Goal: Ask a question: Seek information or help from site administrators or community

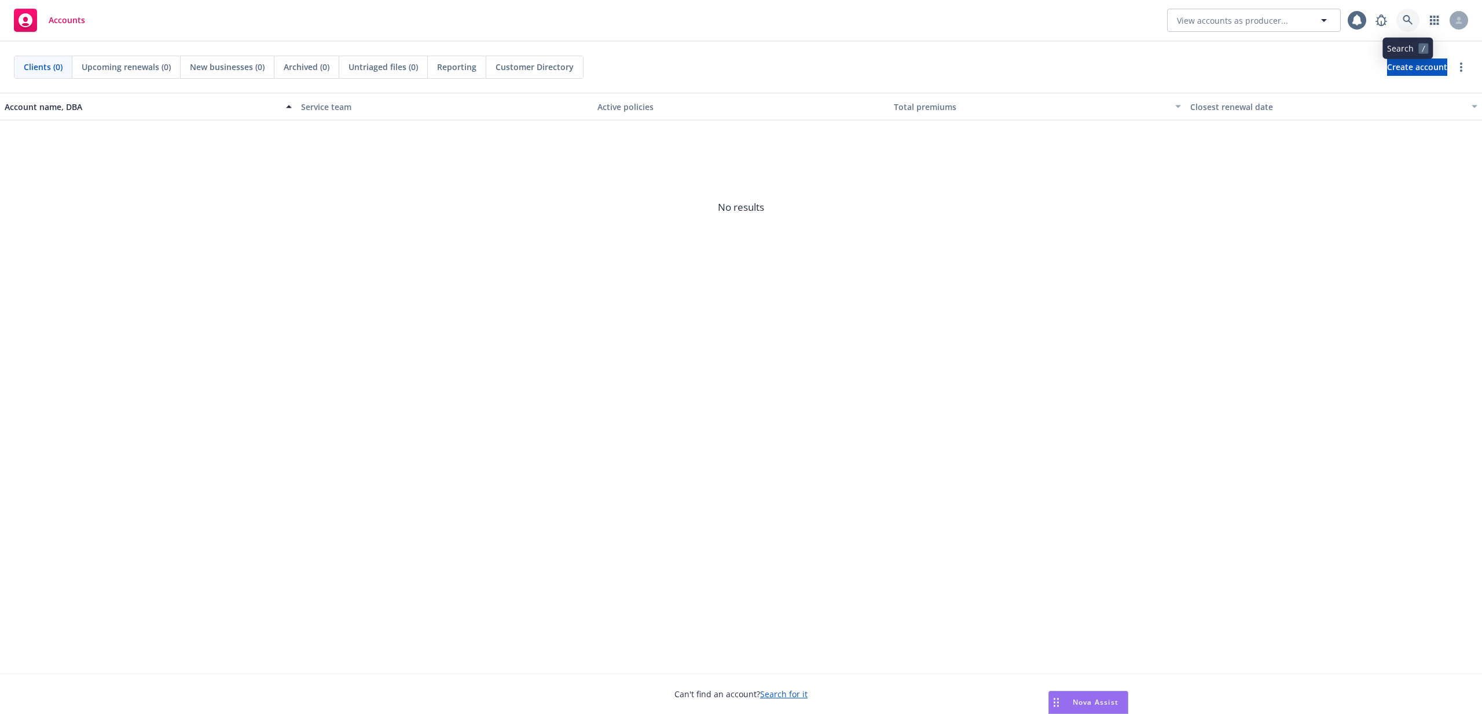
click at [1414, 14] on link at bounding box center [1407, 20] width 23 height 23
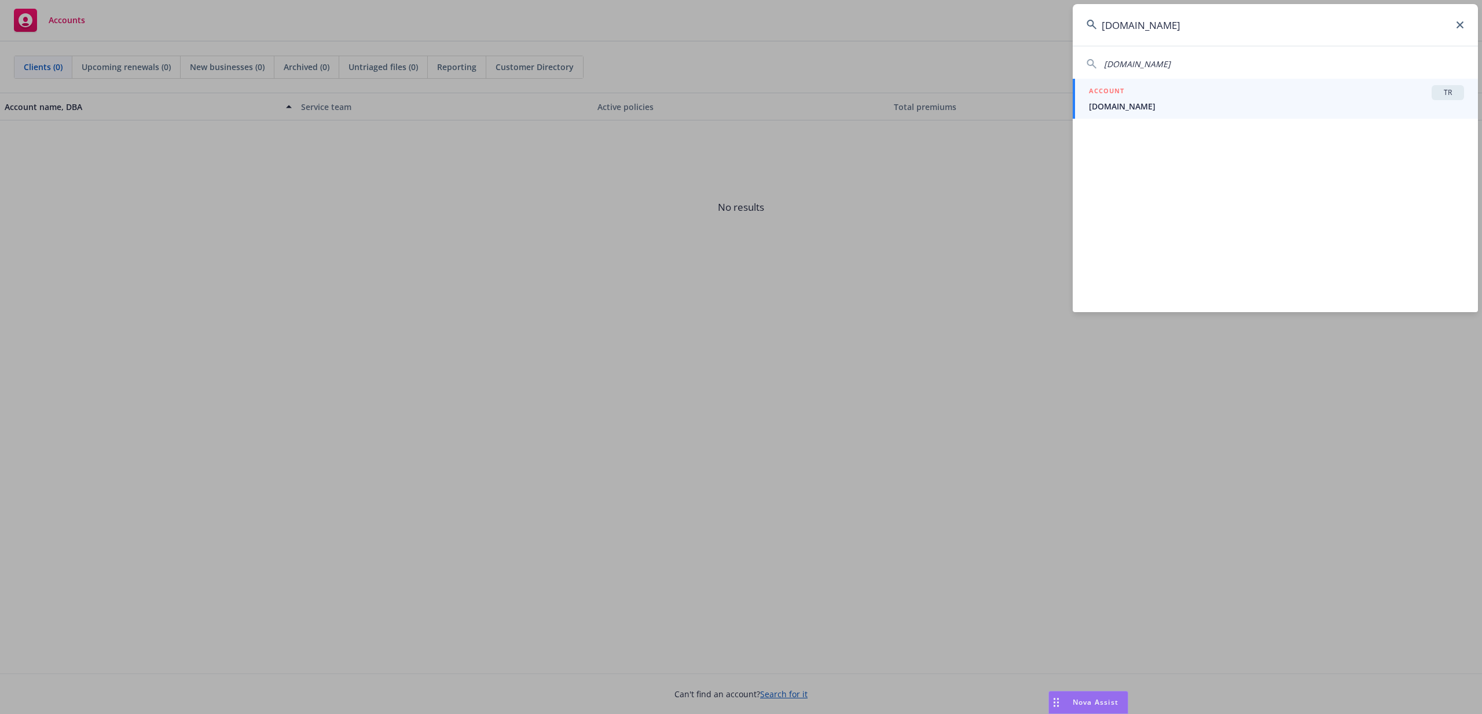
type input "[DOMAIN_NAME]"
click at [1348, 90] on div "ACCOUNT TR" at bounding box center [1276, 92] width 375 height 15
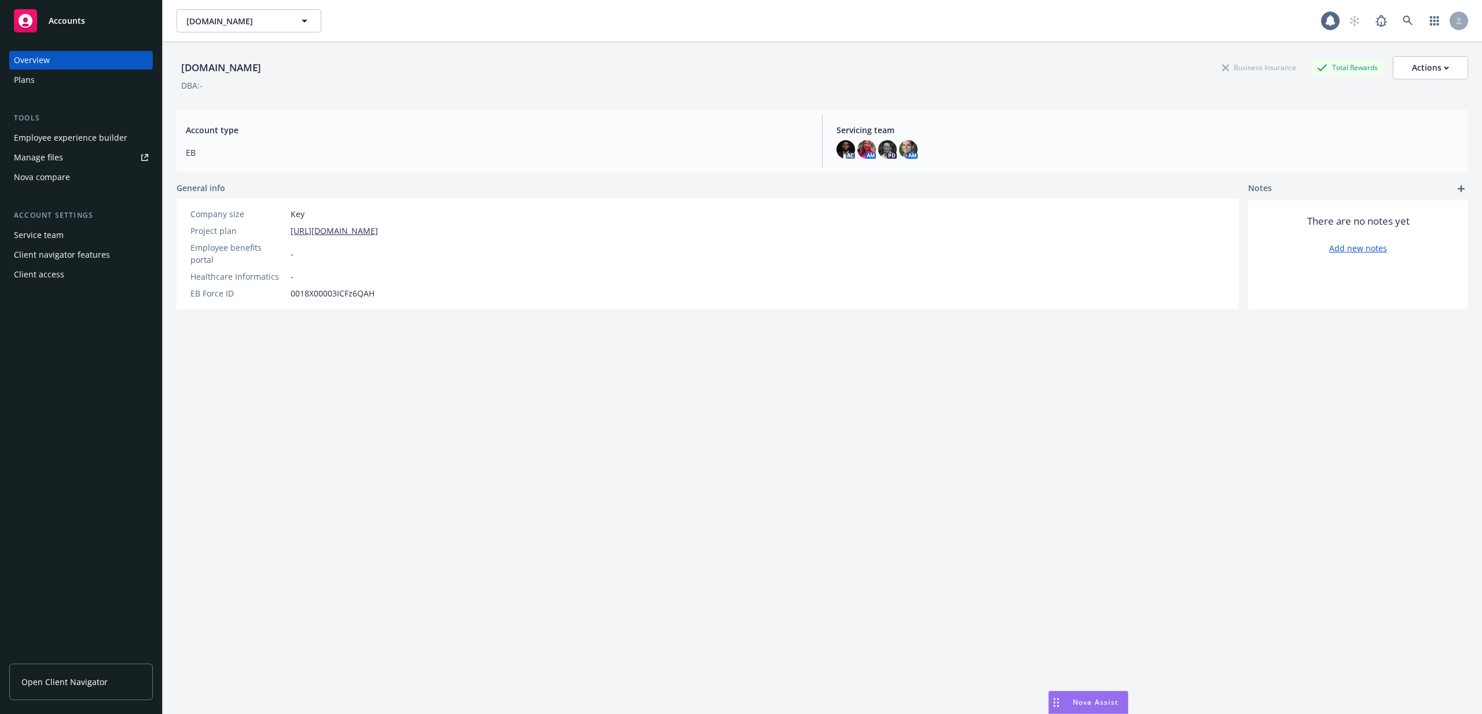
click at [1069, 708] on div "Nova Assist" at bounding box center [1088, 702] width 79 height 22
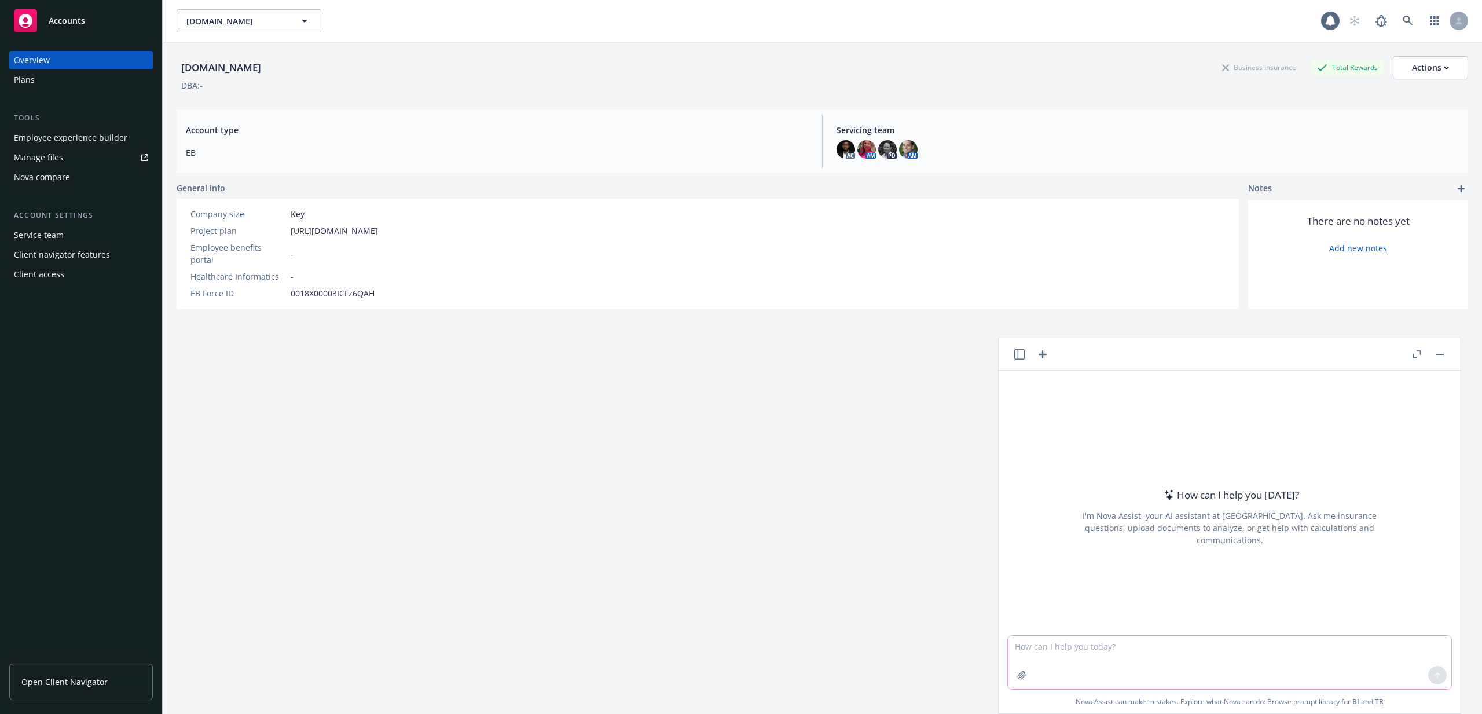
click at [1096, 649] on textarea at bounding box center [1229, 662] width 443 height 53
type textarea "tell me about this company"
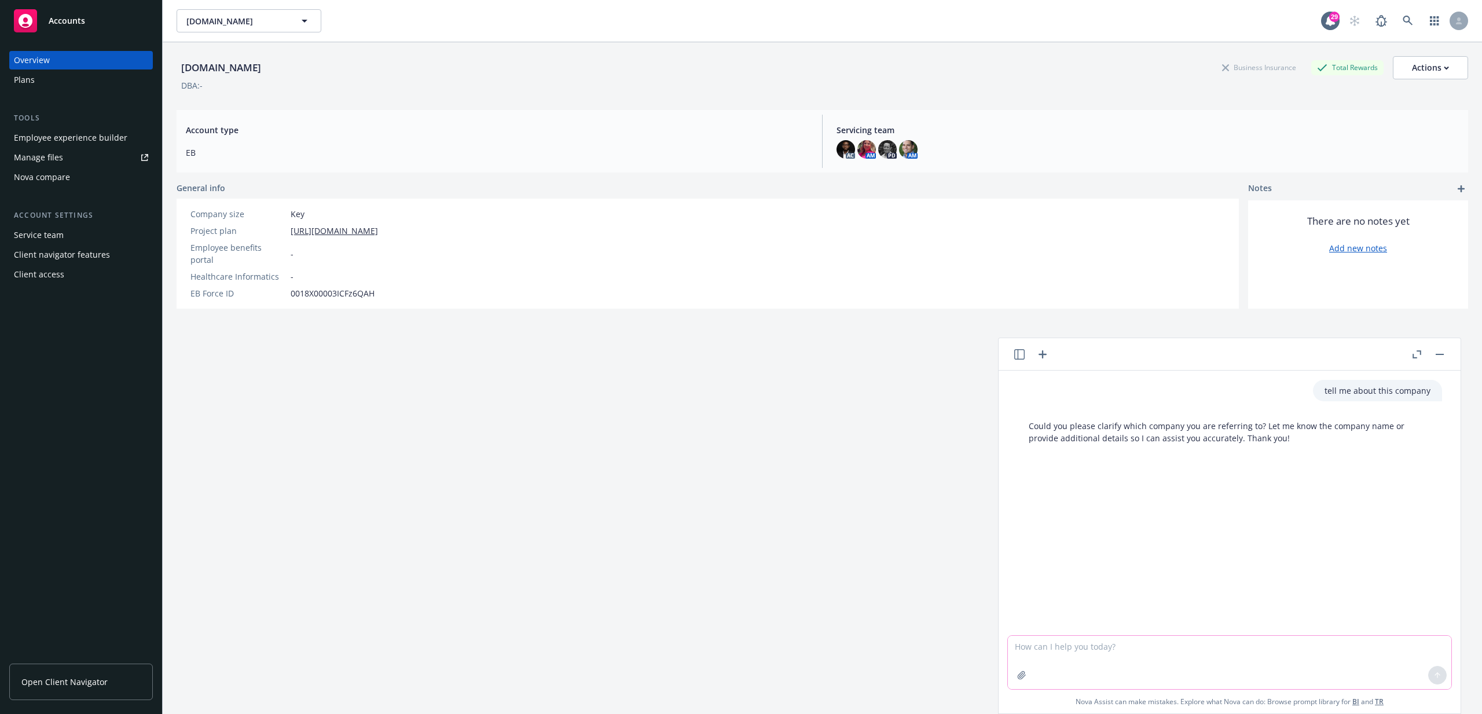
click at [1103, 644] on textarea at bounding box center [1229, 662] width 443 height 53
type textarea "tell me about [DOMAIN_NAME]"
click at [1017, 357] on icon "button" at bounding box center [1019, 354] width 10 height 10
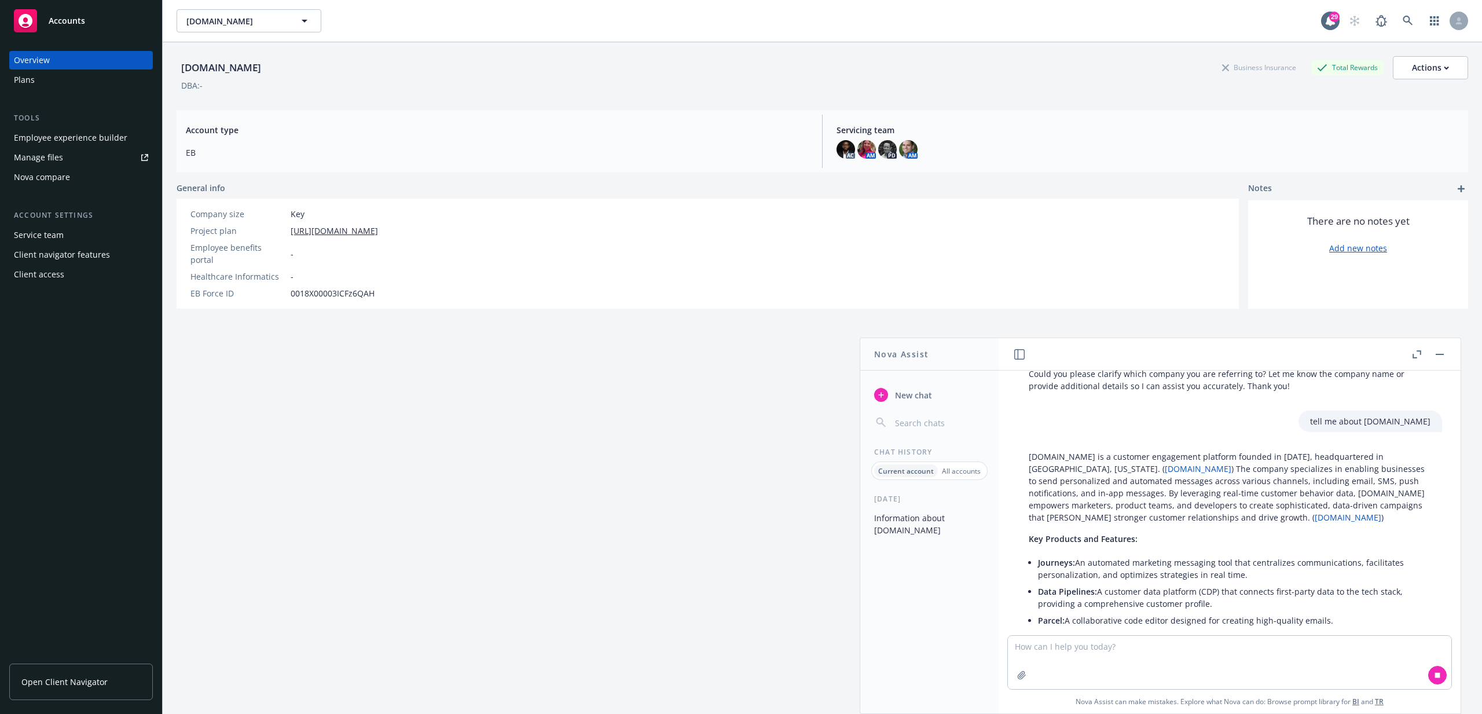
scroll to position [78, 0]
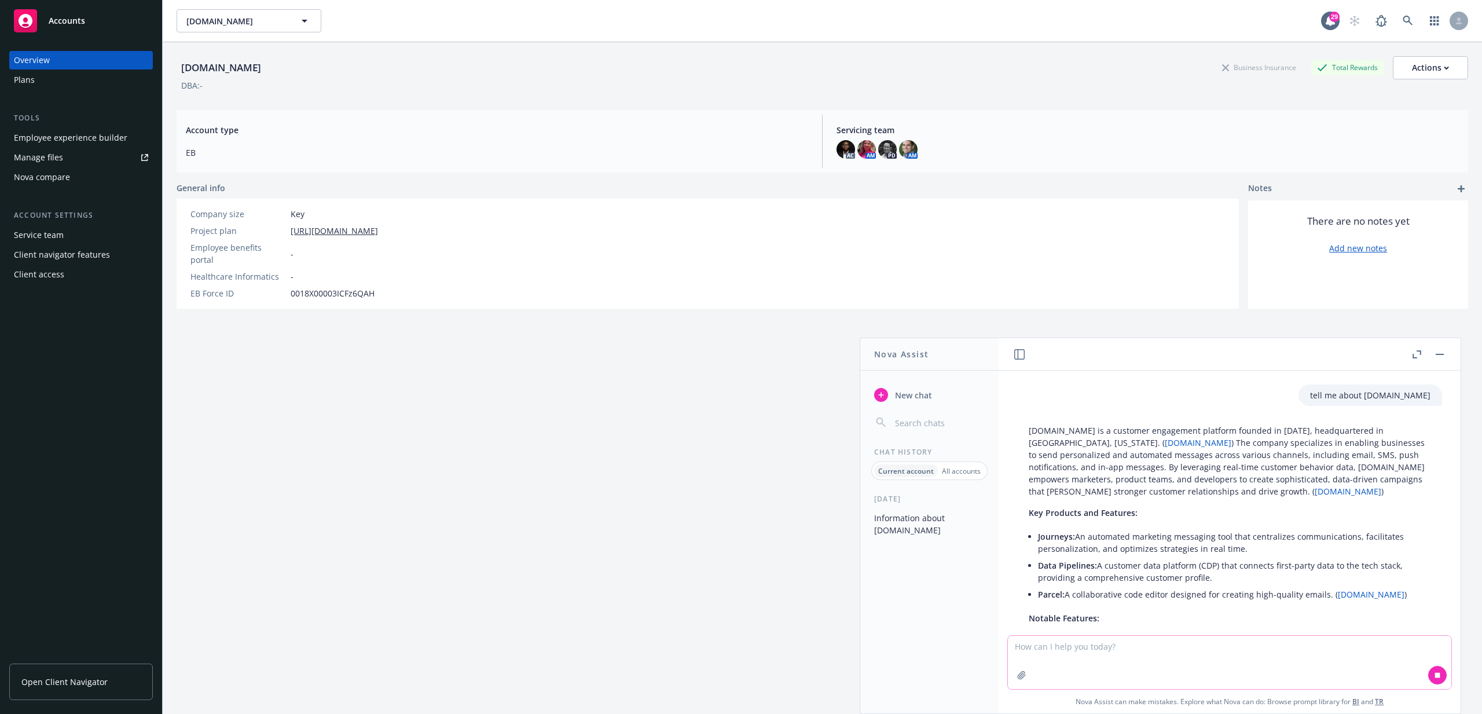
click at [1199, 649] on textarea at bounding box center [1229, 662] width 443 height 53
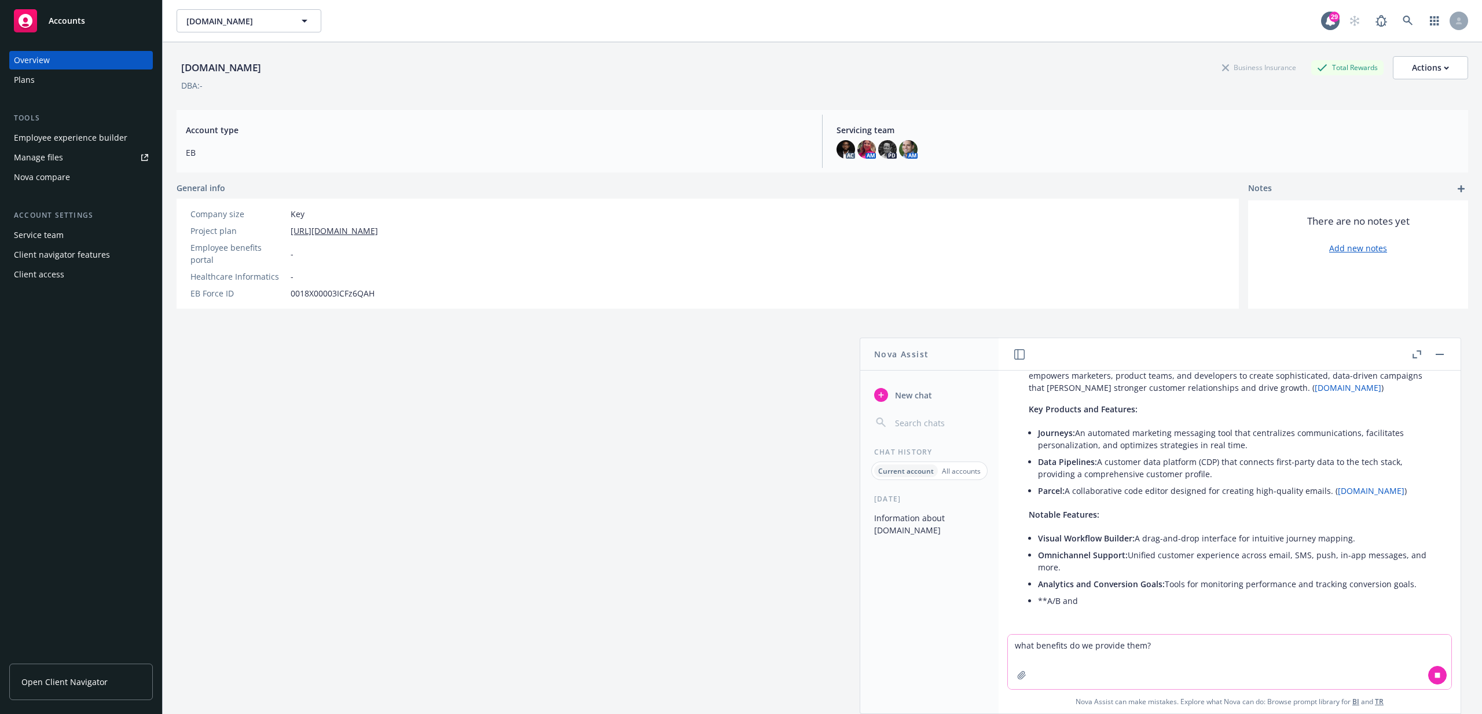
scroll to position [189, 0]
type textarea "what benefits do we provide them?"
click at [1424, 671] on div at bounding box center [1437, 675] width 28 height 28
click at [1435, 675] on icon at bounding box center [1437, 674] width 5 height 5
click at [1344, 651] on textarea "what benefits do we provide them?" at bounding box center [1229, 661] width 443 height 54
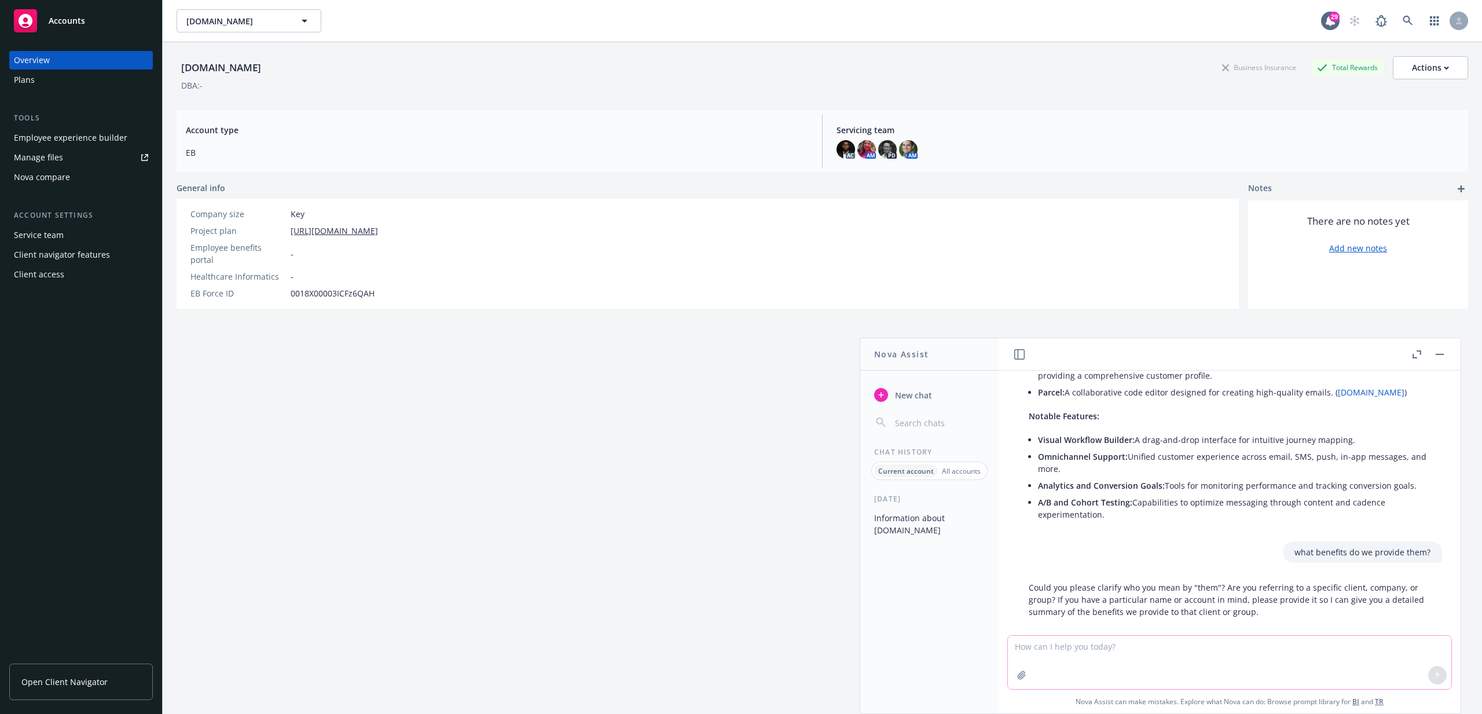
scroll to position [295, 0]
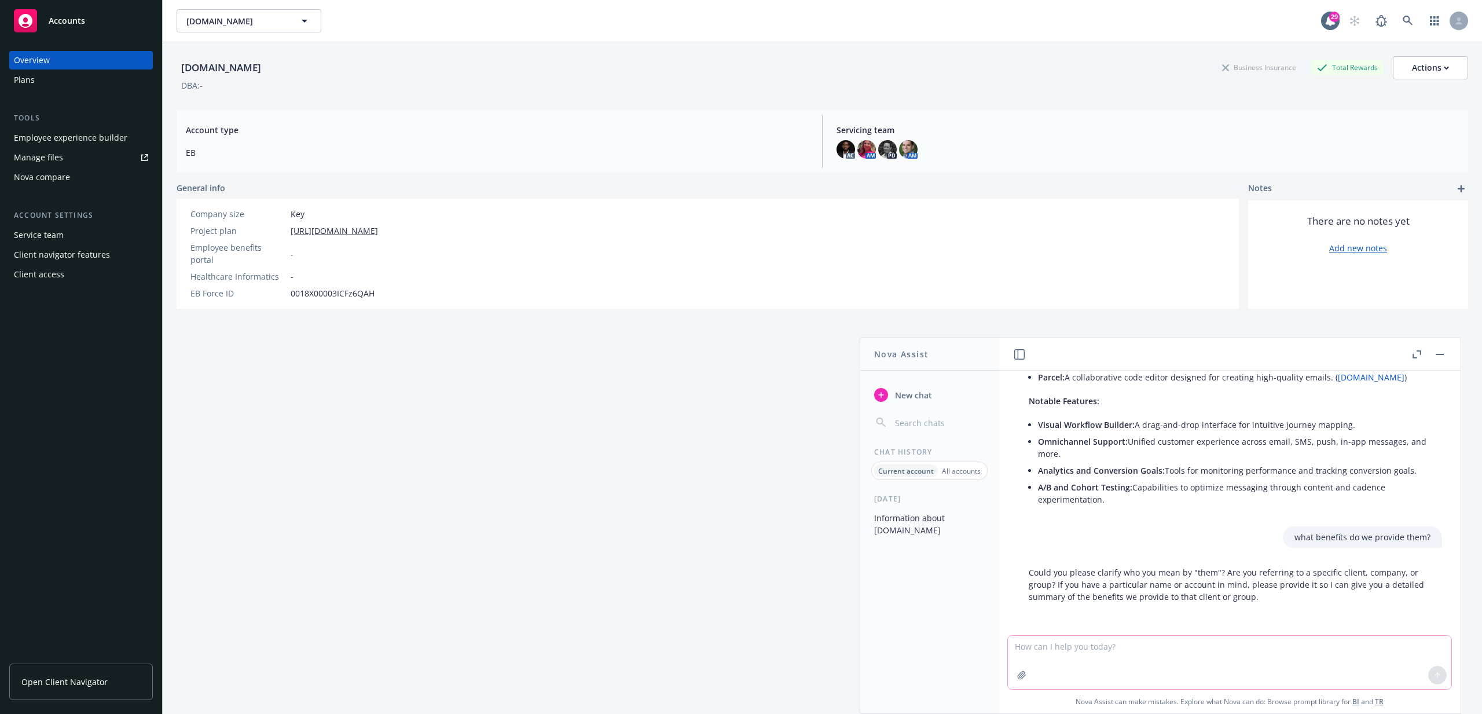
click at [1098, 658] on textarea at bounding box center [1229, 662] width 443 height 53
type textarea "What benefits do we provide [DOMAIN_NAME]?"
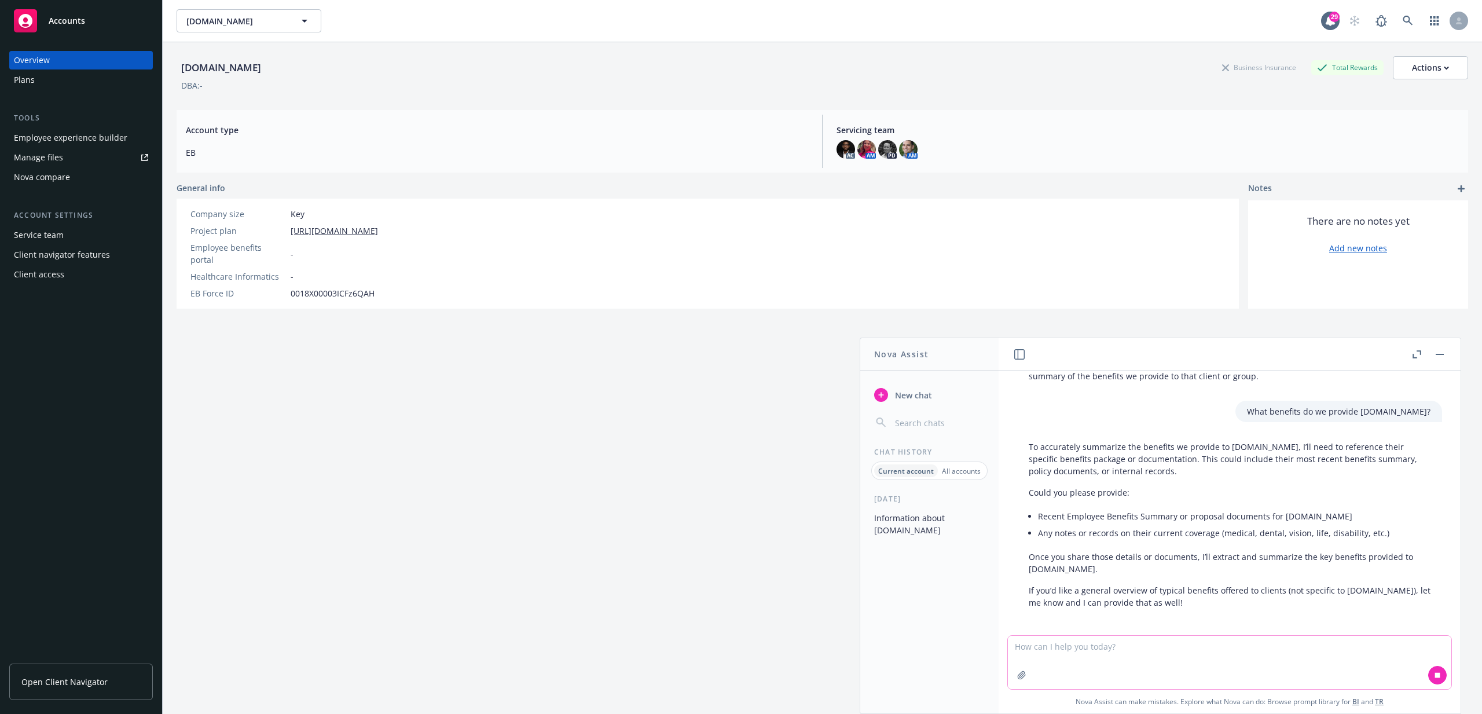
scroll to position [522, 0]
click at [580, 52] on div "[DOMAIN_NAME] Business Insurance Total Rewards Actions DBA: -" at bounding box center [822, 71] width 1291 height 58
